Goal: Information Seeking & Learning: Learn about a topic

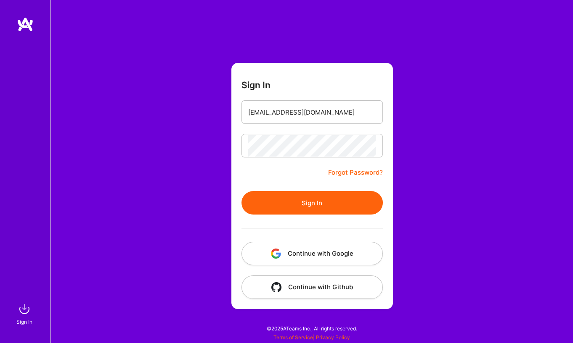
type input "[EMAIL_ADDRESS][DOMAIN_NAME]"
click at [308, 202] on button "Sign In" at bounding box center [311, 203] width 141 height 24
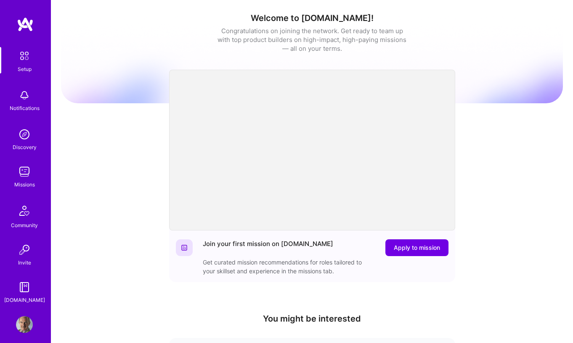
click at [29, 29] on img at bounding box center [25, 24] width 17 height 15
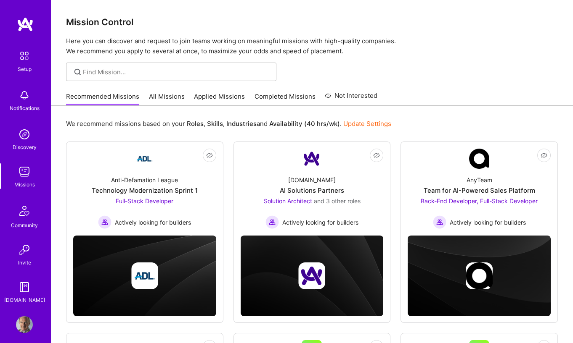
click at [164, 95] on link "All Missions" at bounding box center [167, 99] width 36 height 14
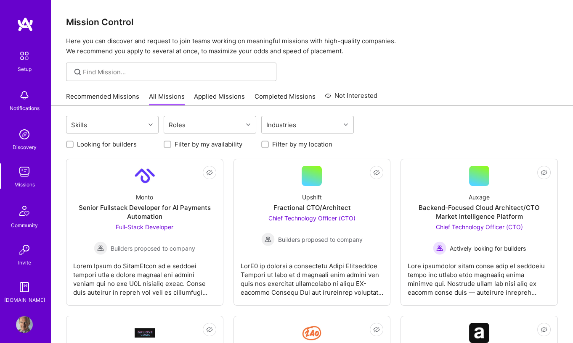
click at [227, 95] on link "Applied Missions" at bounding box center [219, 99] width 51 height 14
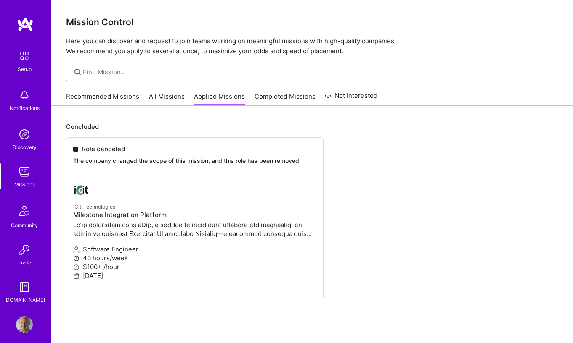
click at [168, 99] on link "All Missions" at bounding box center [167, 99] width 36 height 14
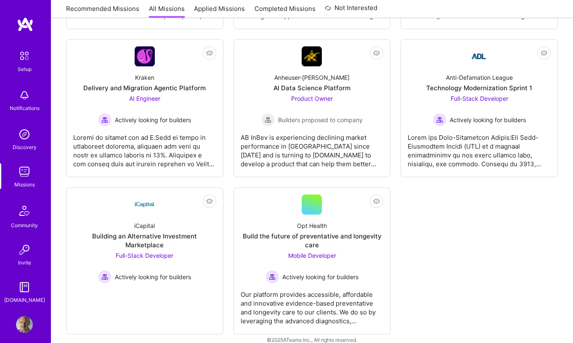
scroll to position [2612, 0]
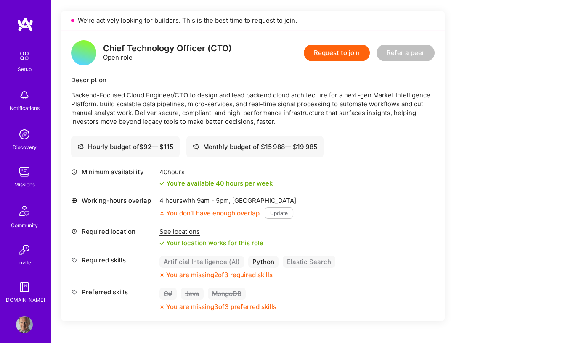
scroll to position [228, 0]
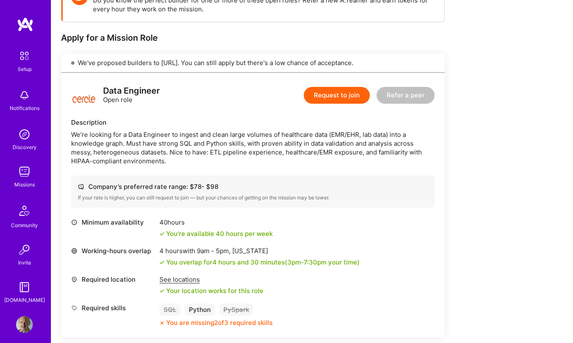
scroll to position [45, 0]
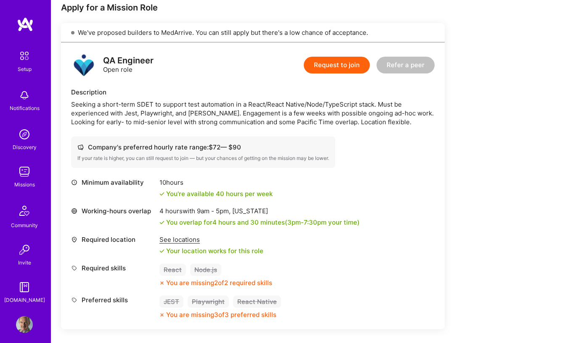
scroll to position [182, 0]
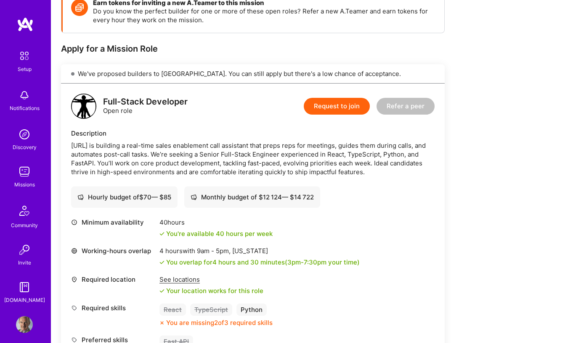
scroll to position [182, 0]
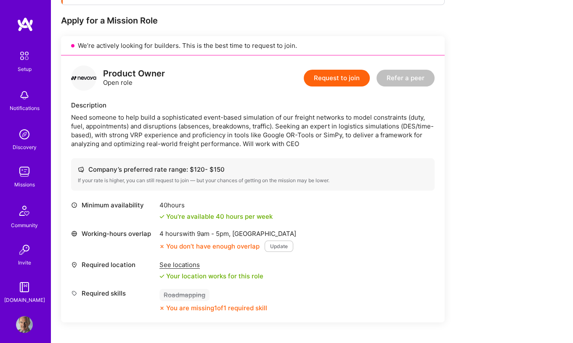
scroll to position [182, 0]
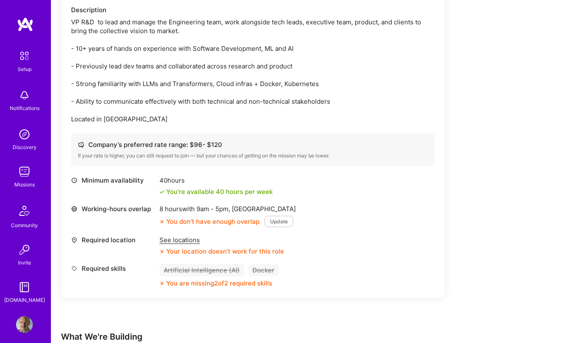
scroll to position [274, 0]
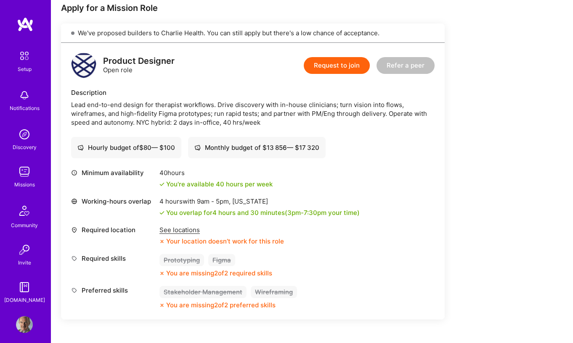
scroll to position [182, 0]
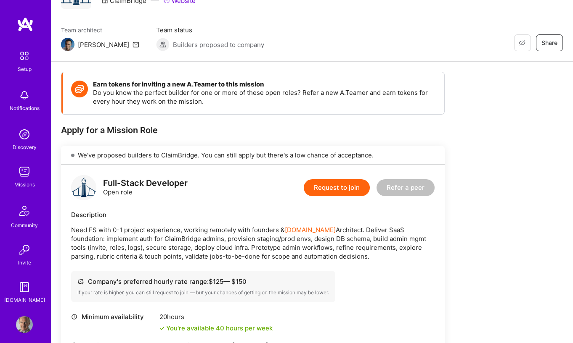
scroll to position [182, 0]
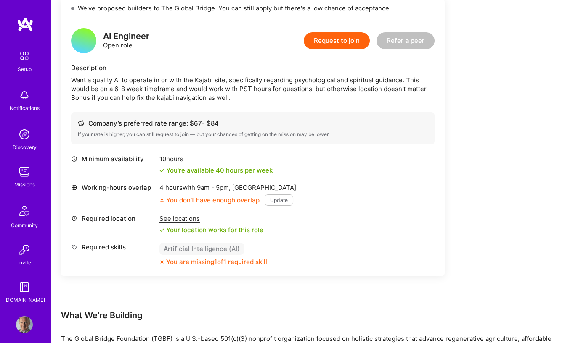
scroll to position [228, 0]
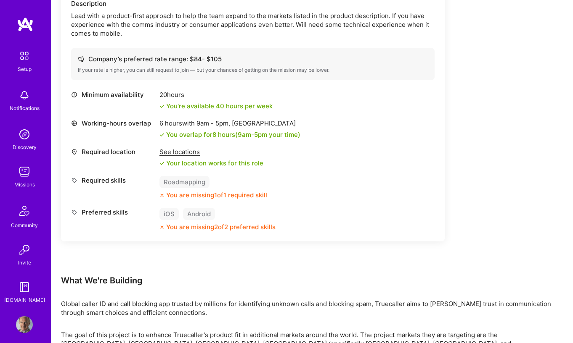
scroll to position [274, 0]
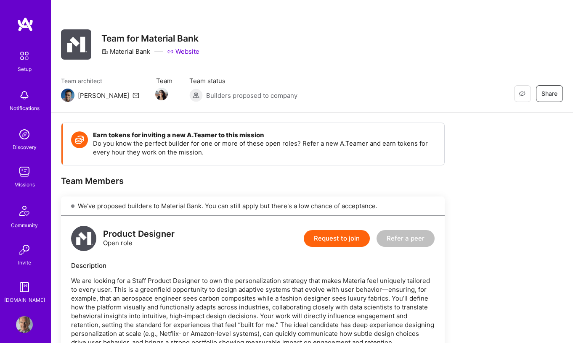
scroll to position [182, 0]
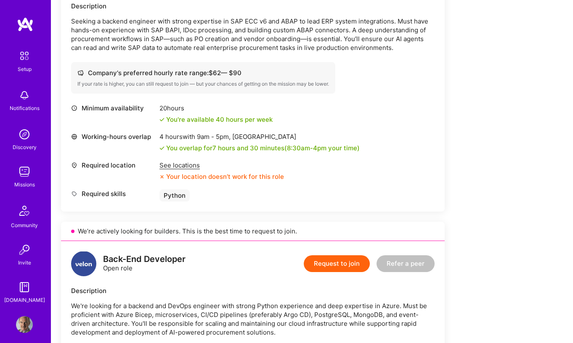
scroll to position [274, 0]
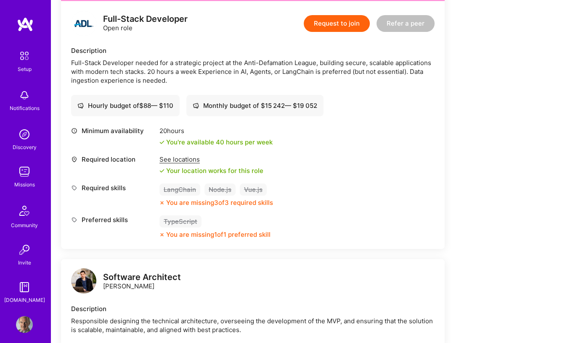
scroll to position [228, 0]
